Goal: Check status: Check status

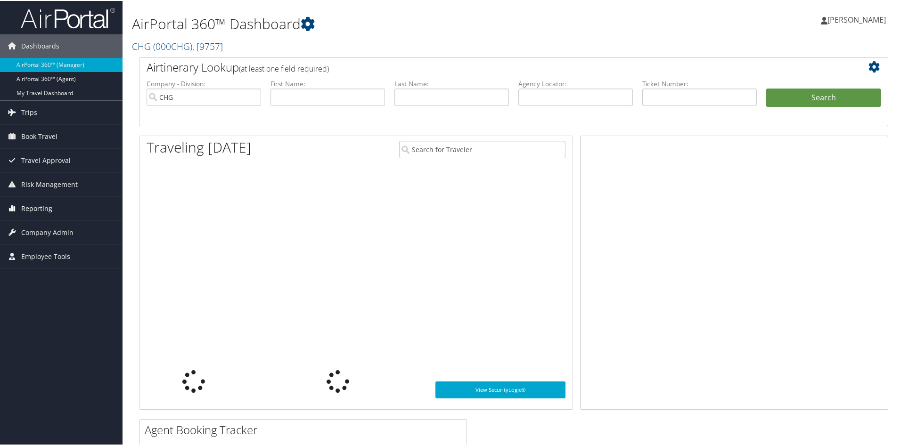
click at [40, 206] on span "Reporting" at bounding box center [36, 208] width 31 height 24
click at [34, 225] on link "Unused Tickets" at bounding box center [61, 226] width 122 height 14
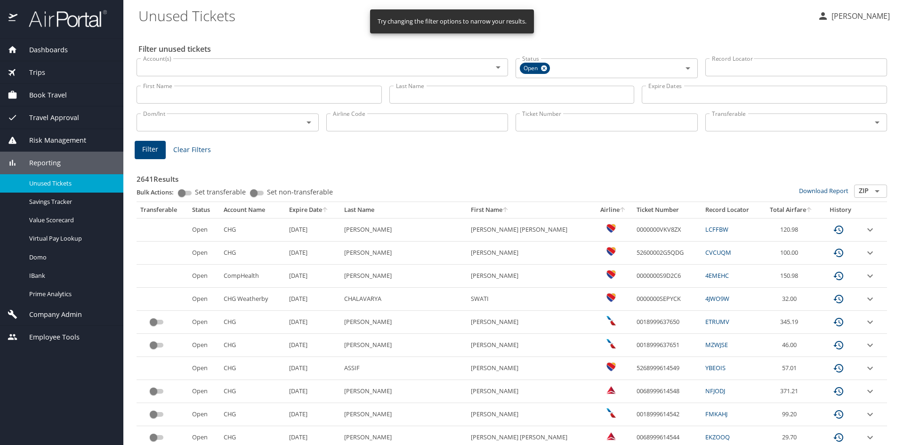
click at [527, 125] on input "Ticket Number" at bounding box center [607, 123] width 182 height 18
paste input "0018999407480"
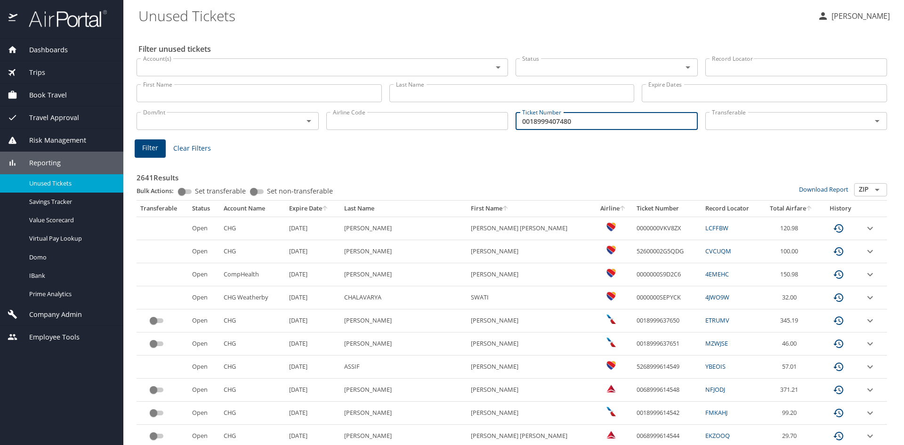
type input "0018999407480"
click at [157, 146] on span "Filter" at bounding box center [150, 148] width 16 height 12
